Goal: Find specific page/section: Find specific page/section

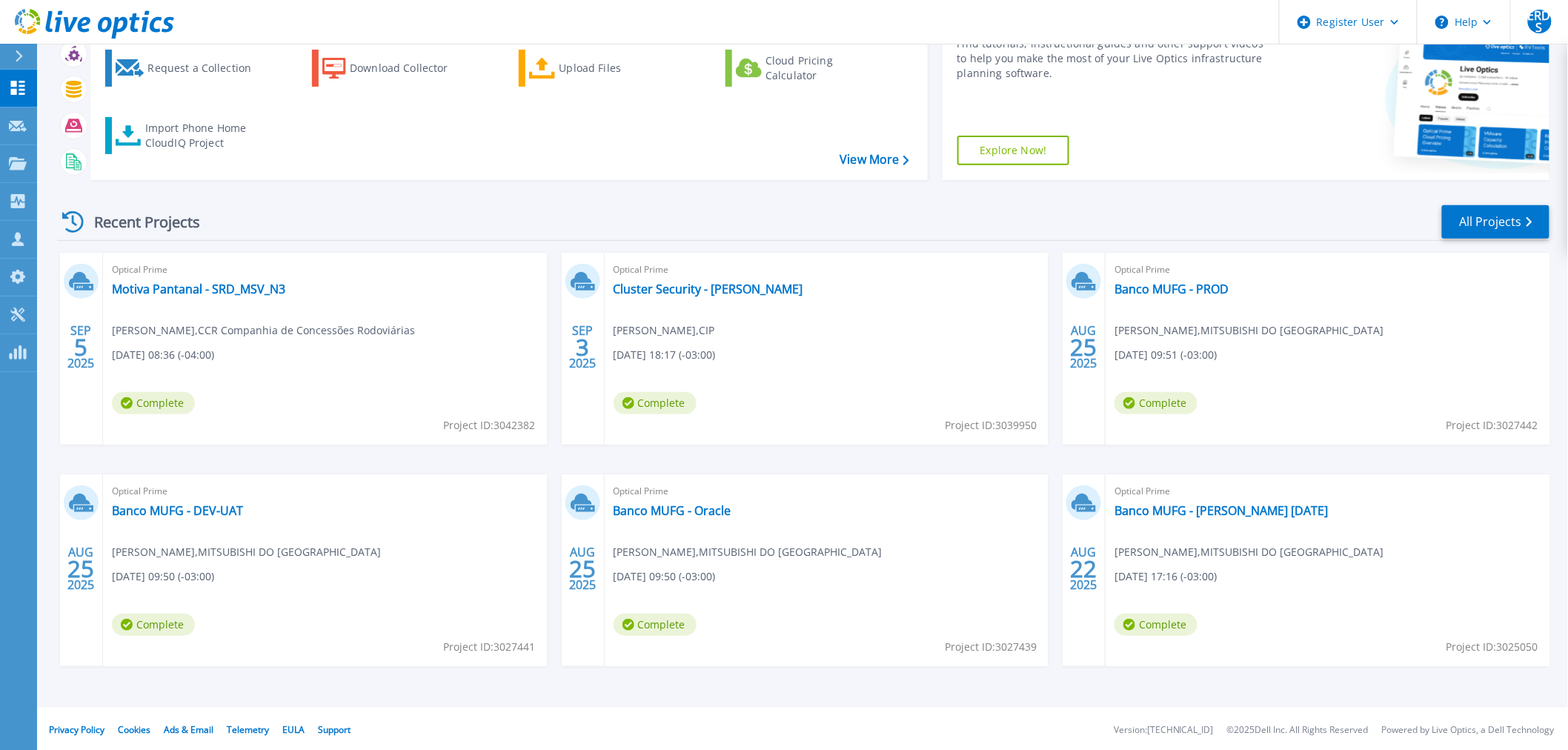
scroll to position [133, 0]
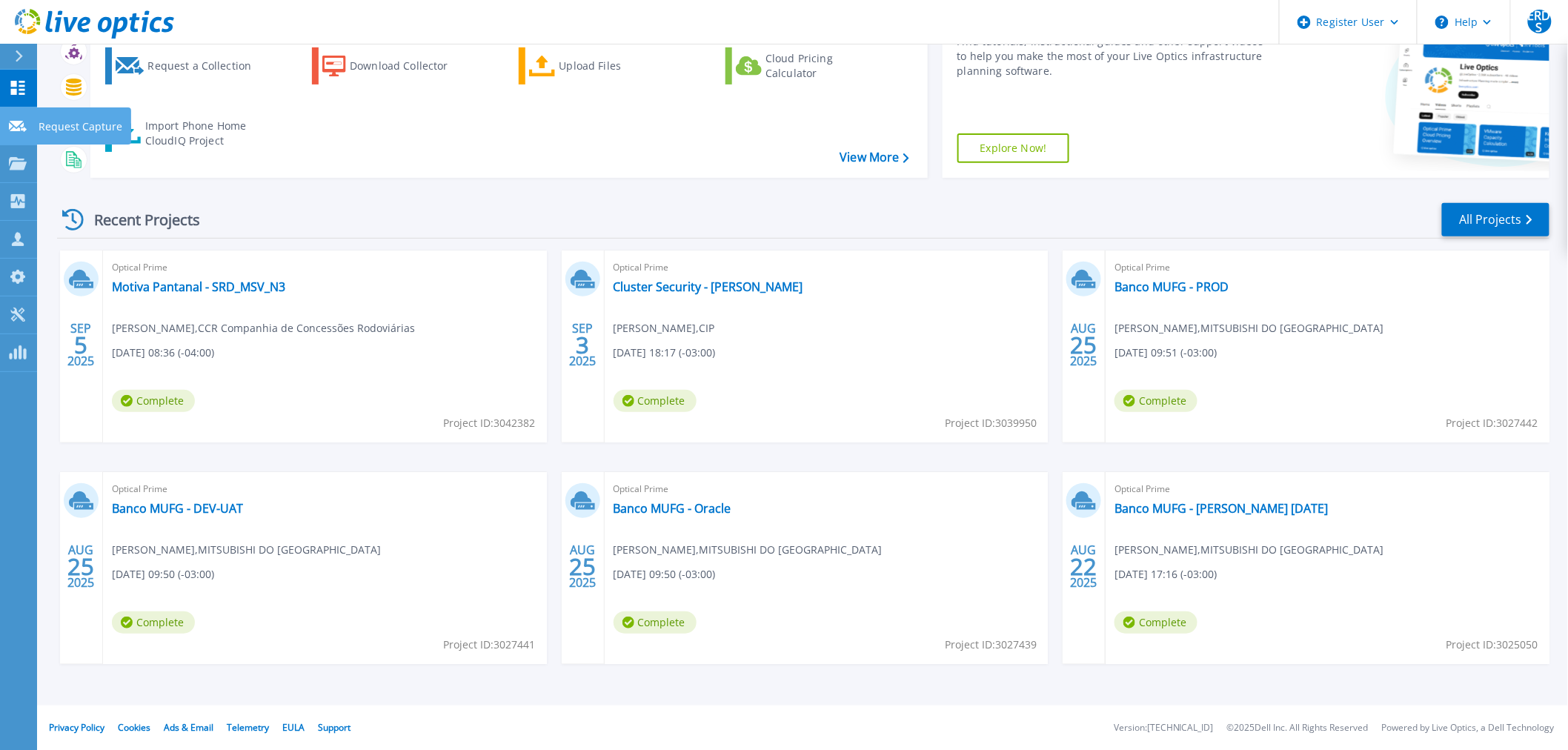
click at [15, 136] on link "Request Capture Request Capture" at bounding box center [19, 126] width 37 height 38
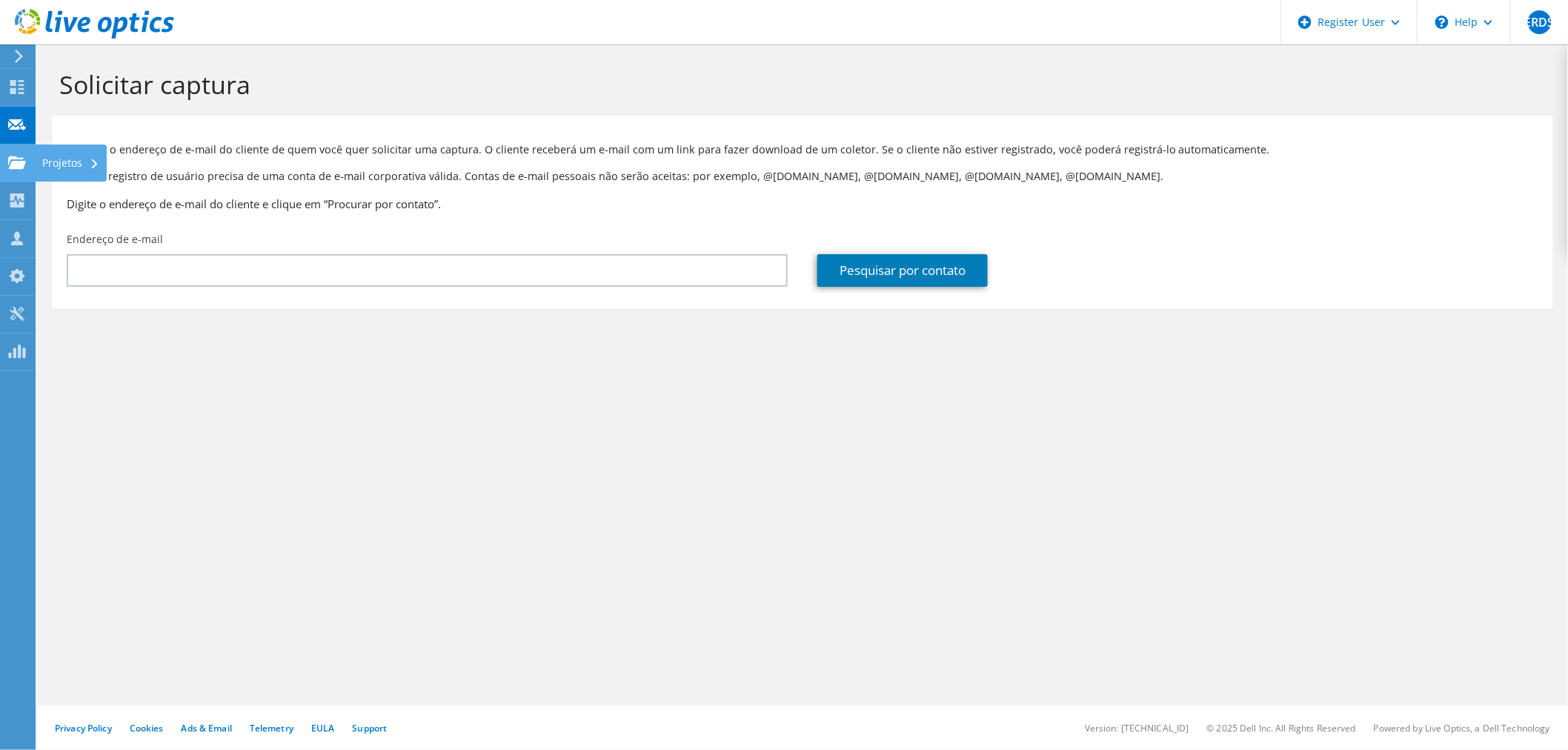
click at [18, 157] on icon at bounding box center [17, 162] width 18 height 14
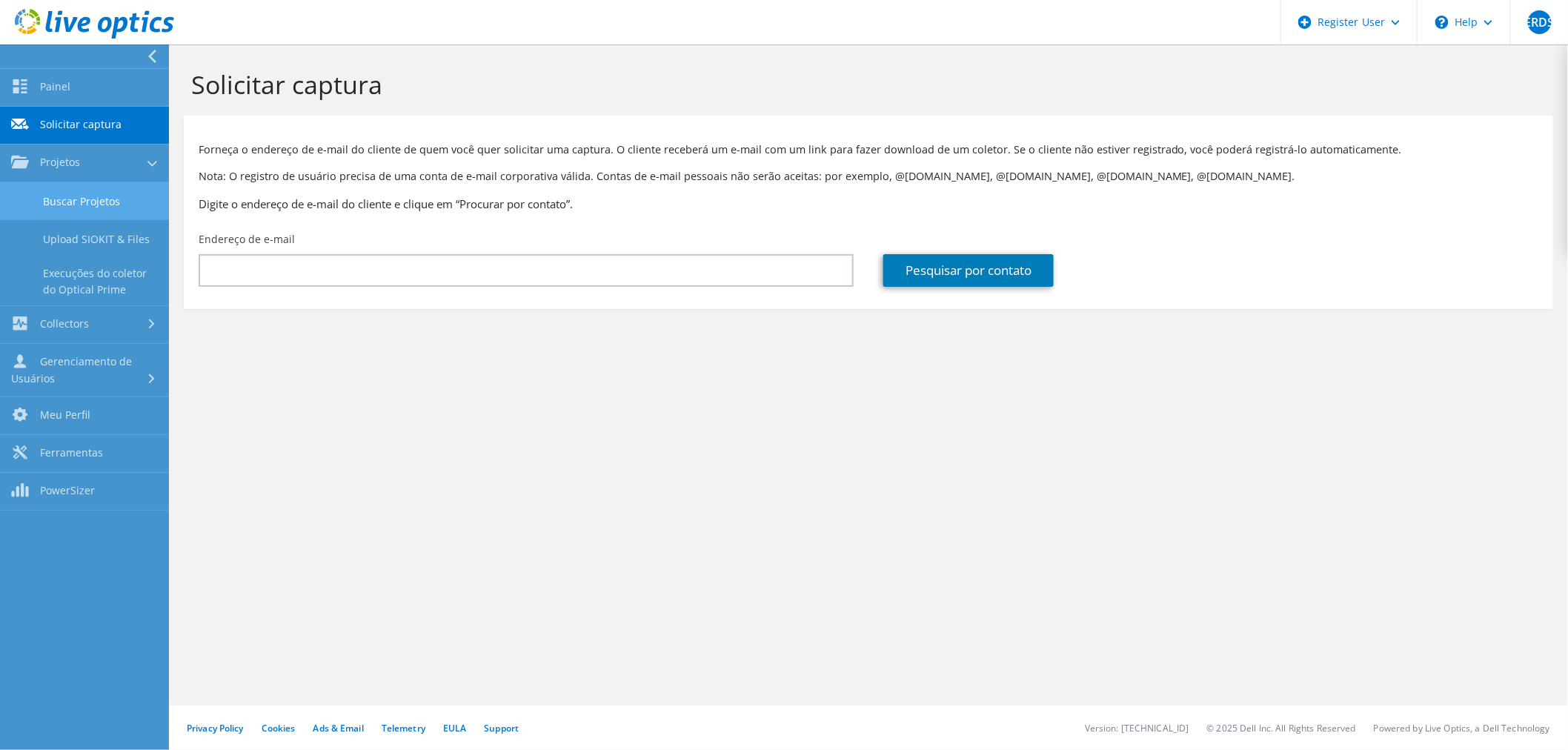
click at [62, 199] on link "Buscar Projetos" at bounding box center [84, 200] width 169 height 38
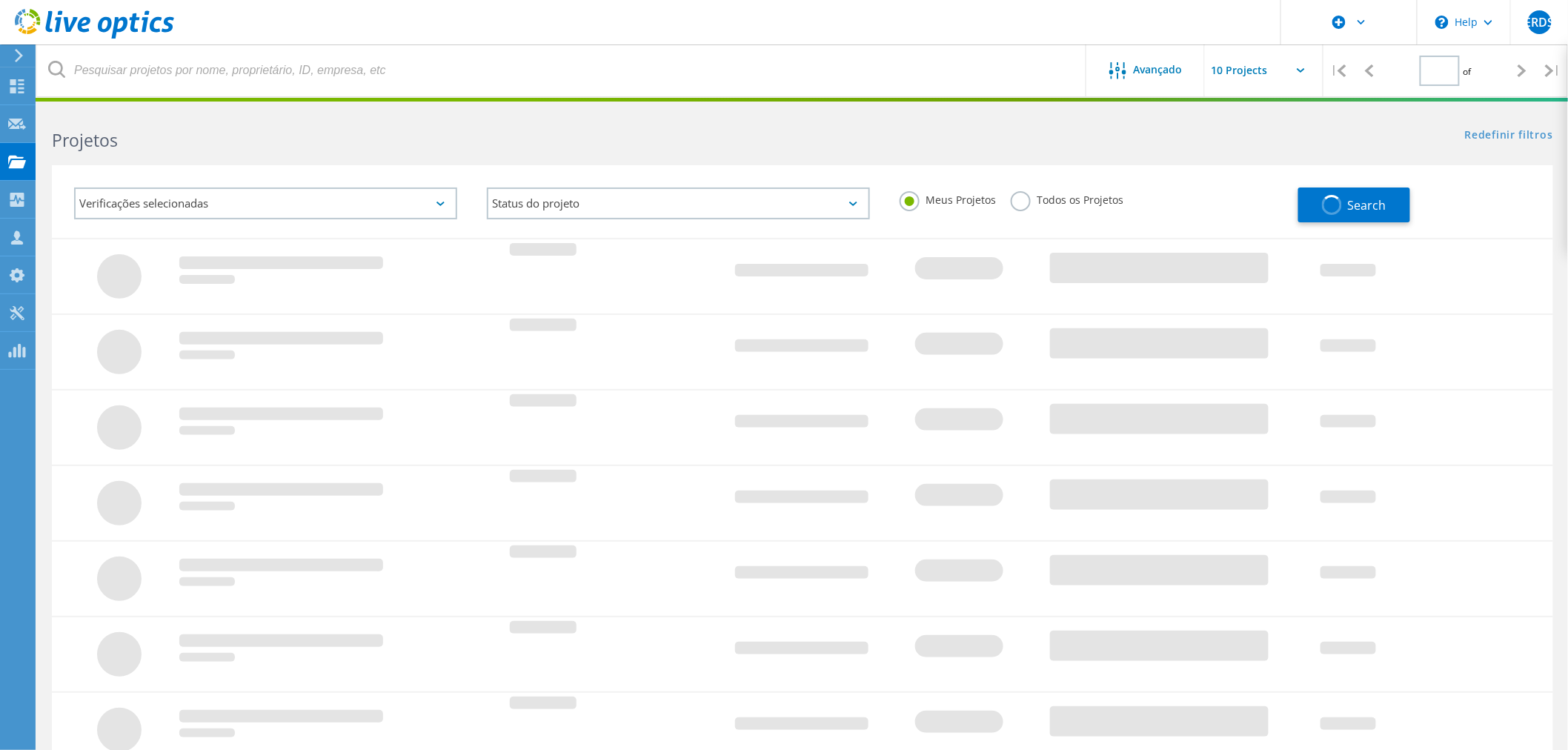
type input "1"
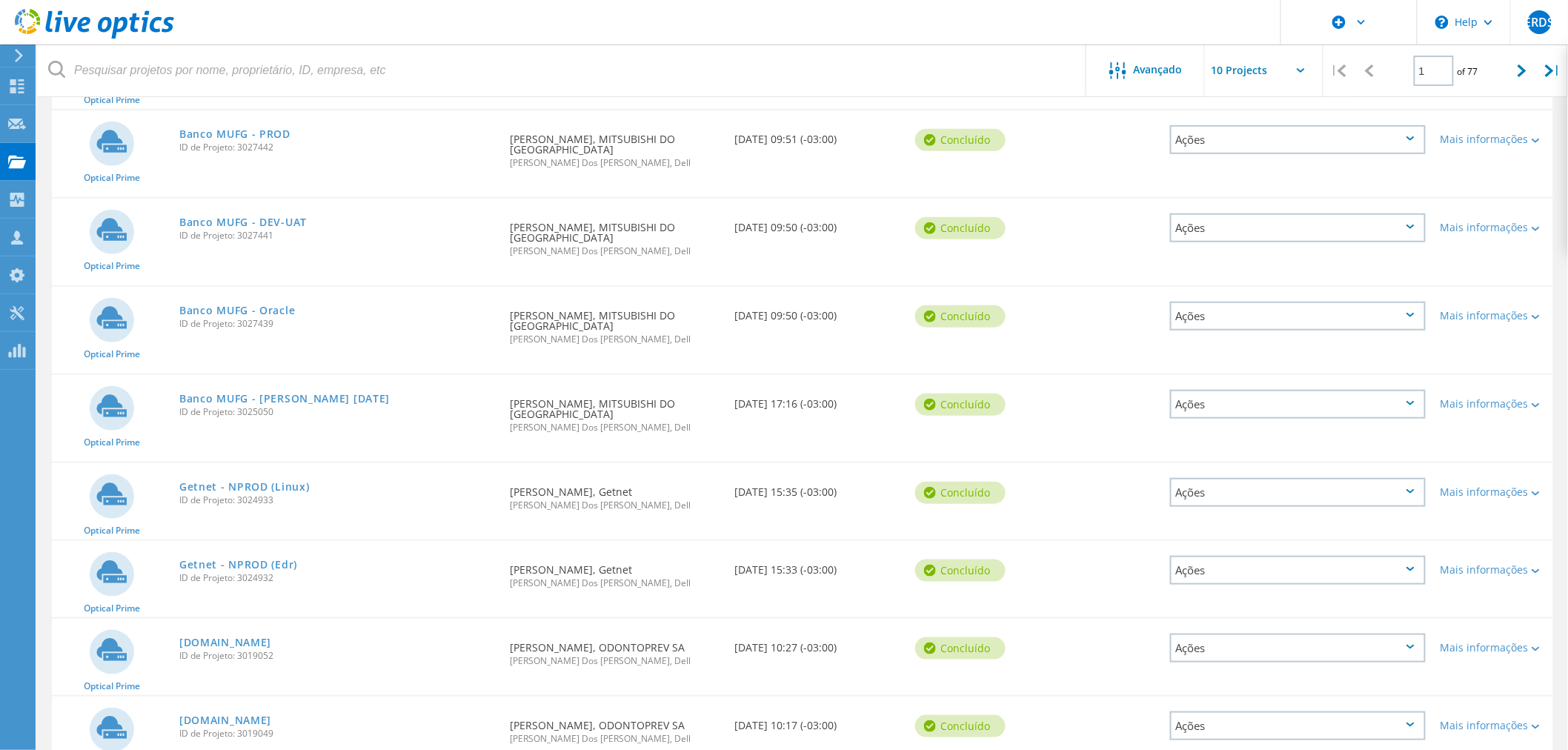
scroll to position [402, 0]
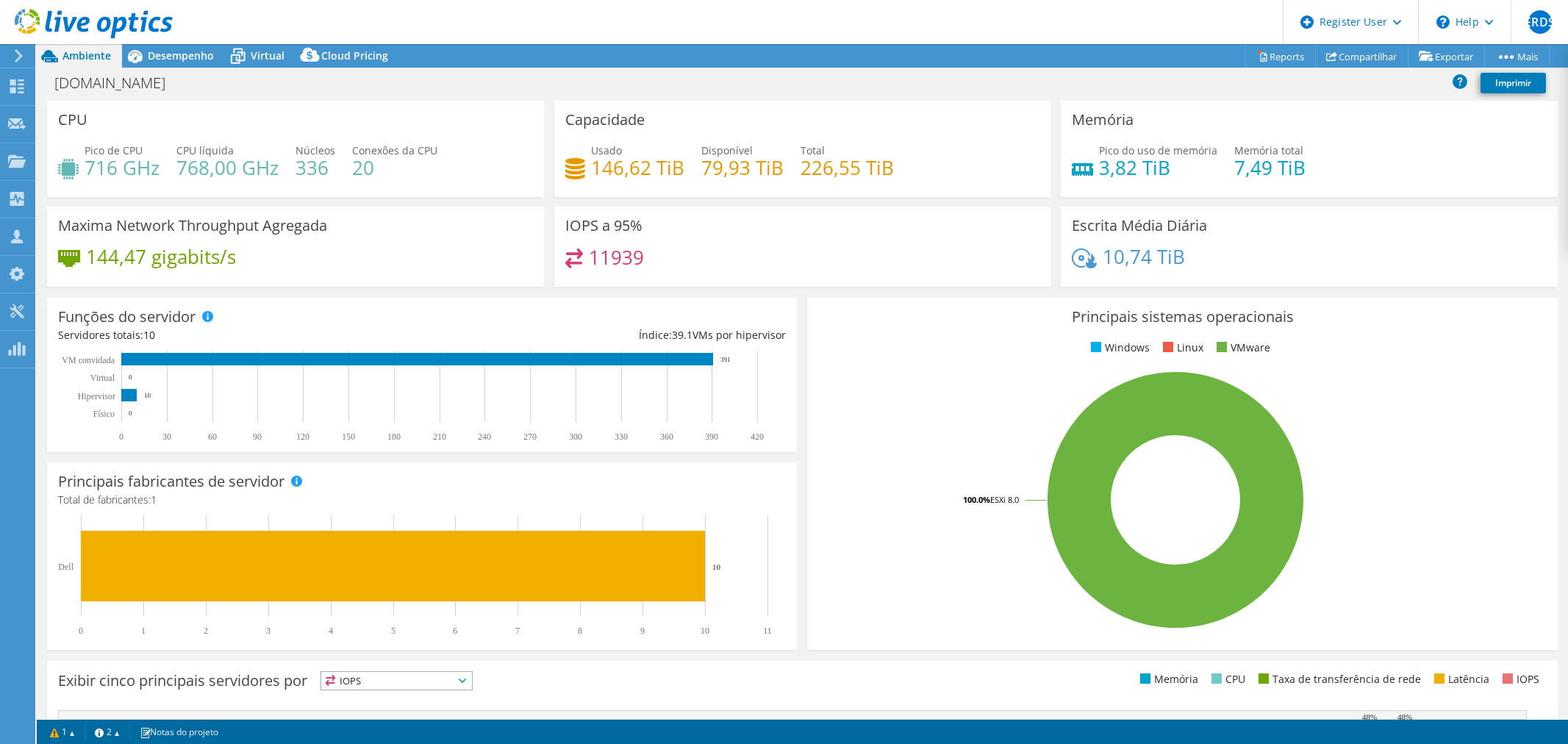
select select "USD"
